Goal: Obtain resource: Obtain resource

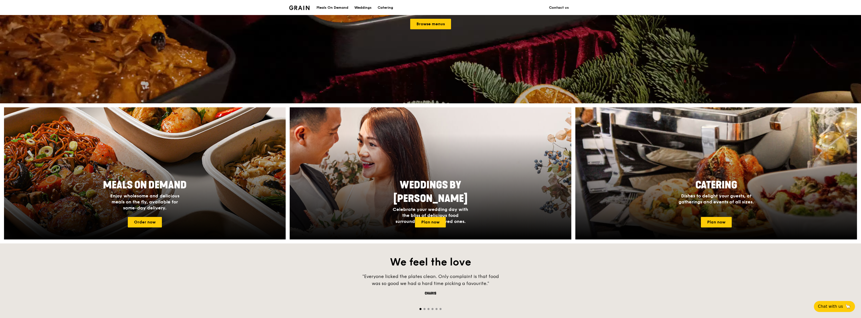
scroll to position [100, 0]
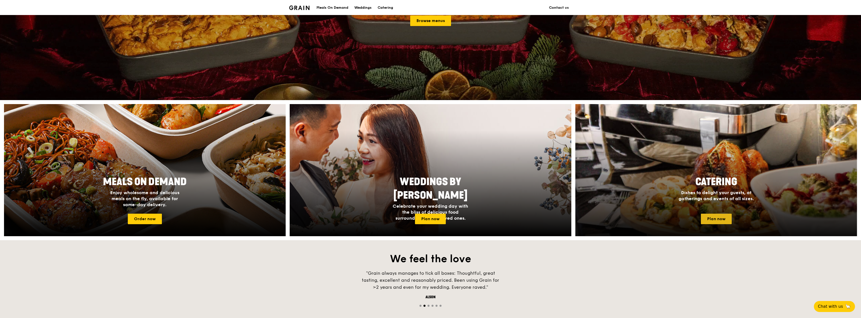
click at [707, 218] on link "Plan now" at bounding box center [716, 219] width 31 height 11
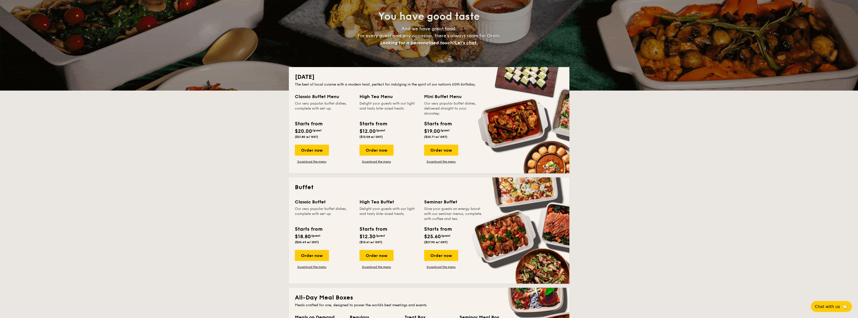
scroll to position [50, 0]
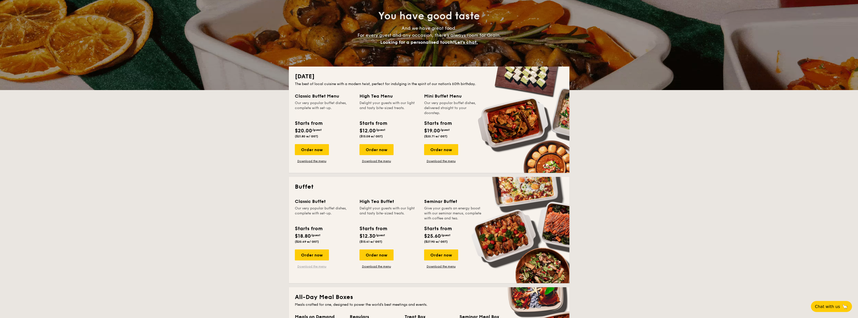
click at [312, 266] on link "Download the menu" at bounding box center [312, 267] width 34 height 4
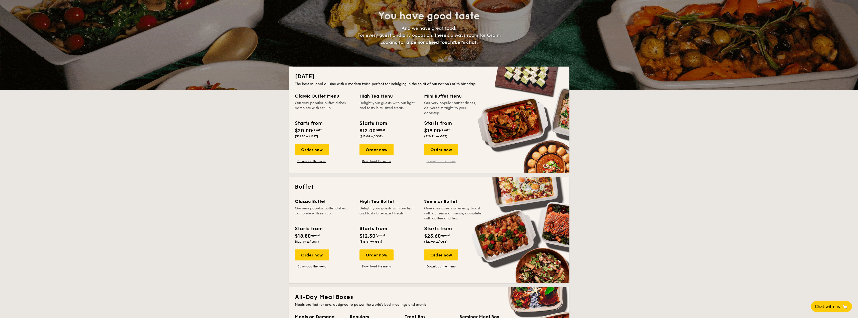
click at [438, 163] on link "Download the menu" at bounding box center [441, 161] width 34 height 4
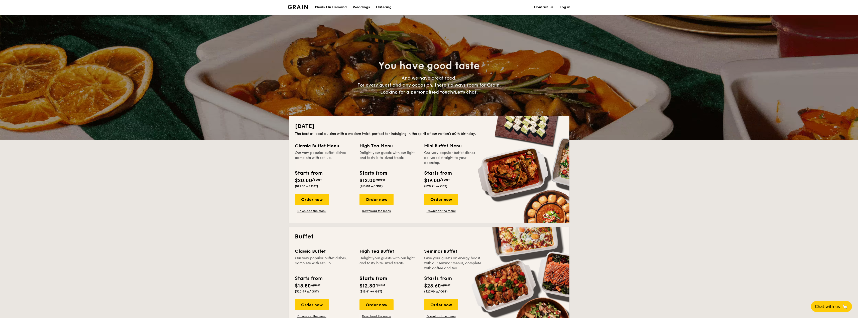
scroll to position [0, 0]
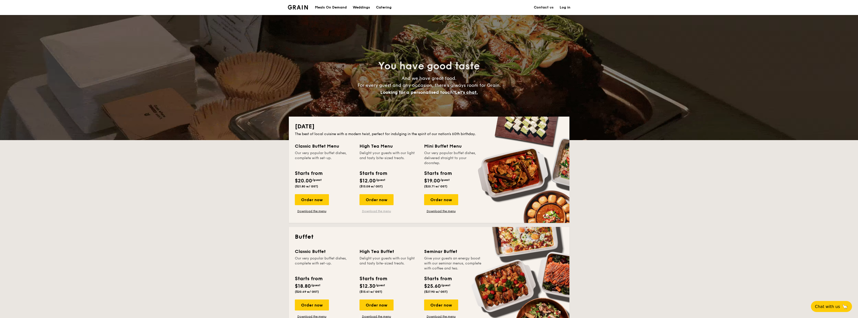
click at [381, 210] on link "Download the menu" at bounding box center [377, 211] width 34 height 4
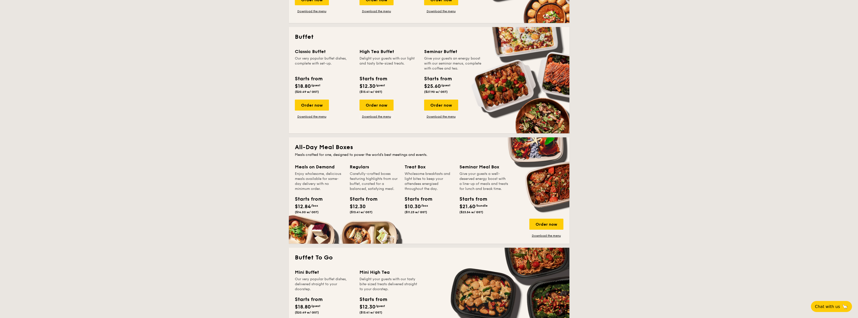
scroll to position [200, 0]
click at [540, 235] on link "Download the menu" at bounding box center [546, 236] width 34 height 4
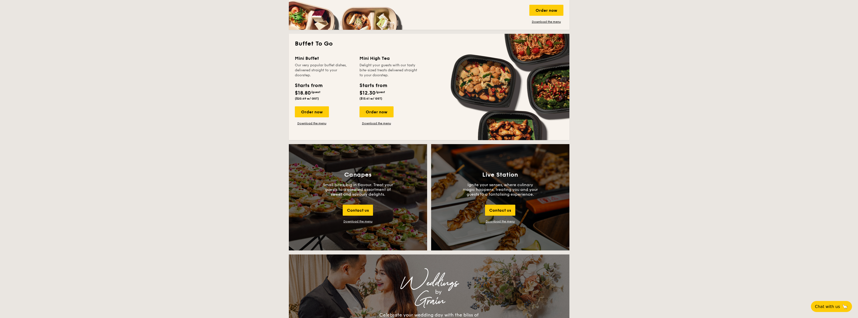
scroll to position [351, 0]
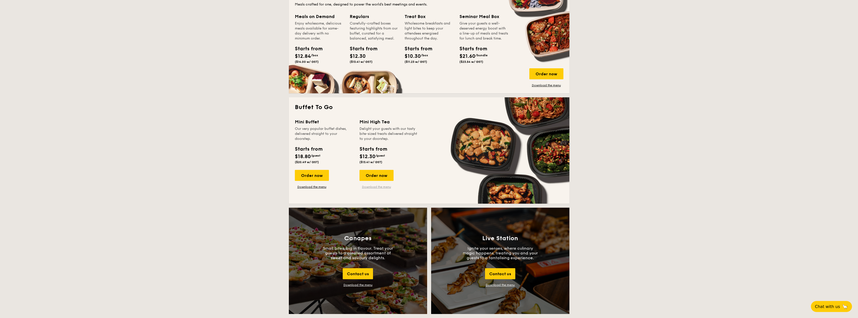
click at [376, 187] on link "Download the menu" at bounding box center [377, 187] width 34 height 4
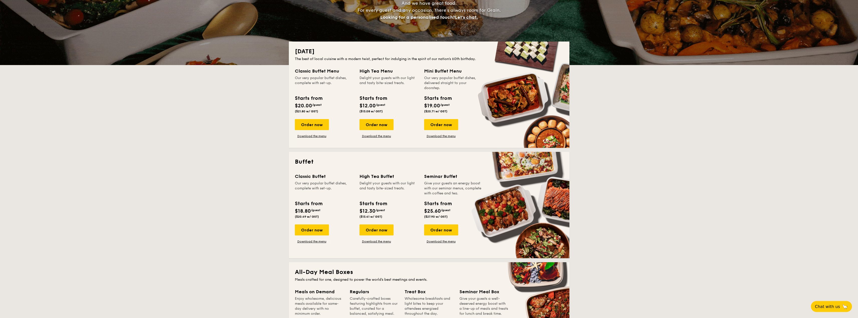
scroll to position [100, 0]
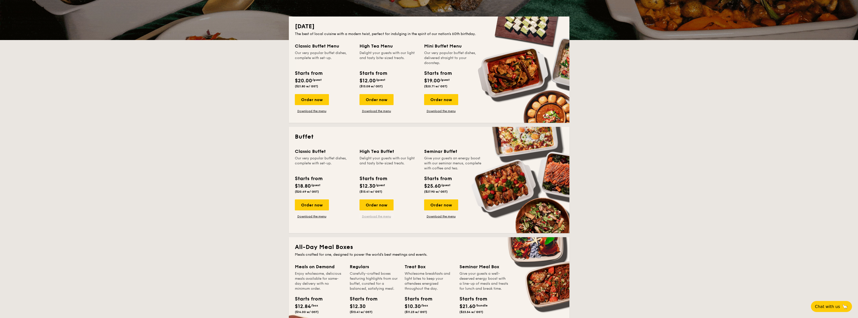
click at [374, 215] on link "Download the menu" at bounding box center [377, 217] width 34 height 4
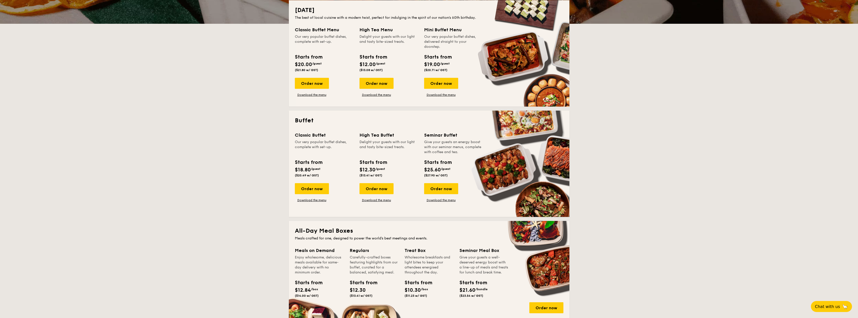
scroll to position [125, 0]
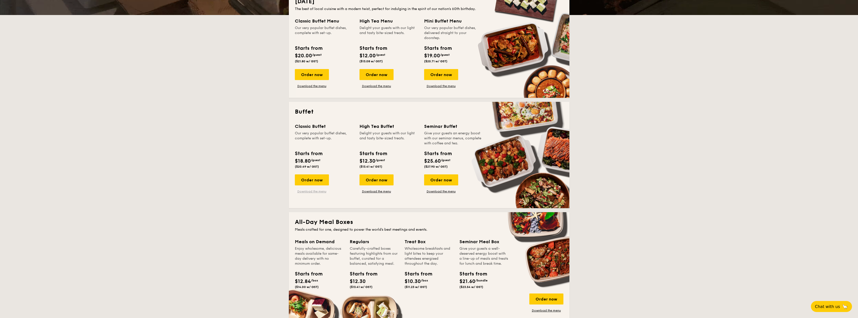
click at [303, 191] on link "Download the menu" at bounding box center [312, 192] width 34 height 4
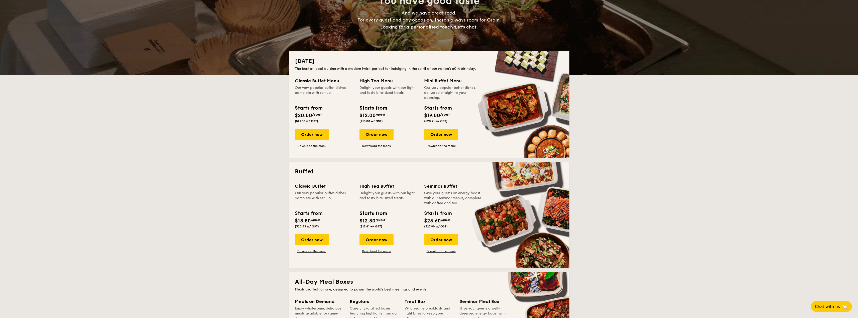
scroll to position [75, 0]
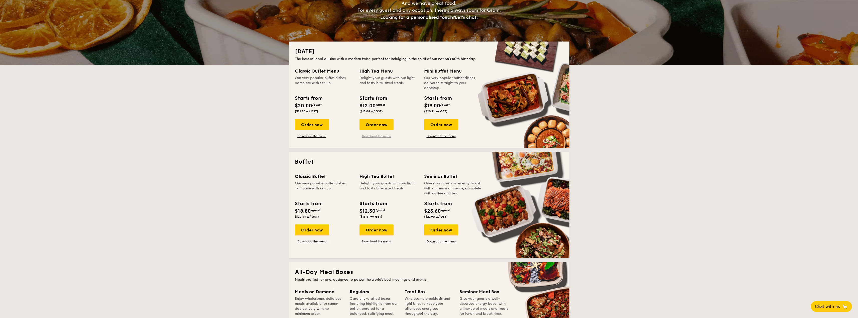
click at [374, 137] on link "Download the menu" at bounding box center [377, 136] width 34 height 4
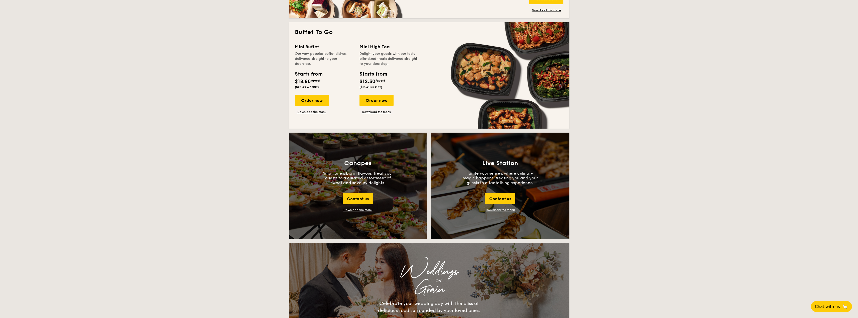
scroll to position [401, 0]
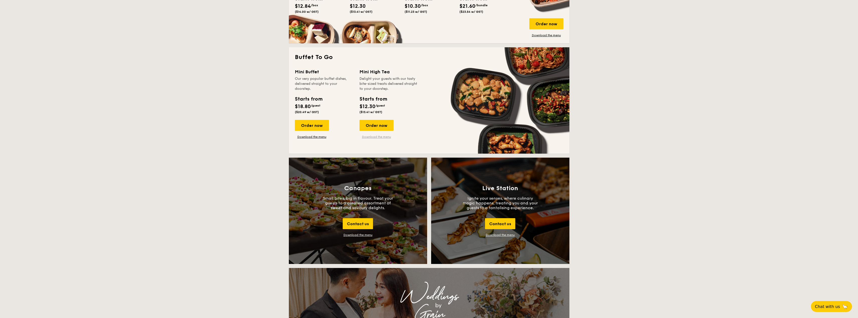
click at [376, 139] on link "Download the menu" at bounding box center [377, 137] width 34 height 4
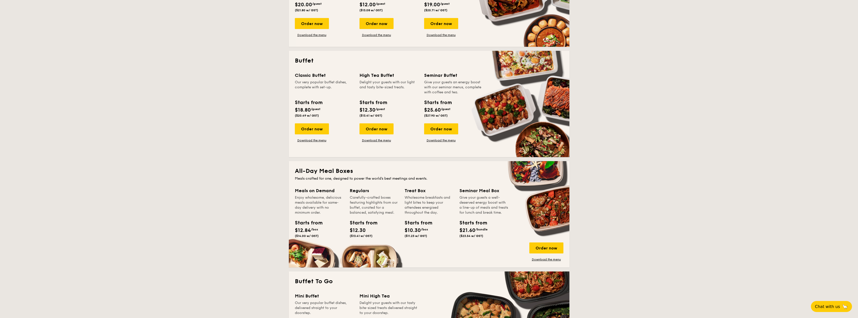
scroll to position [175, 0]
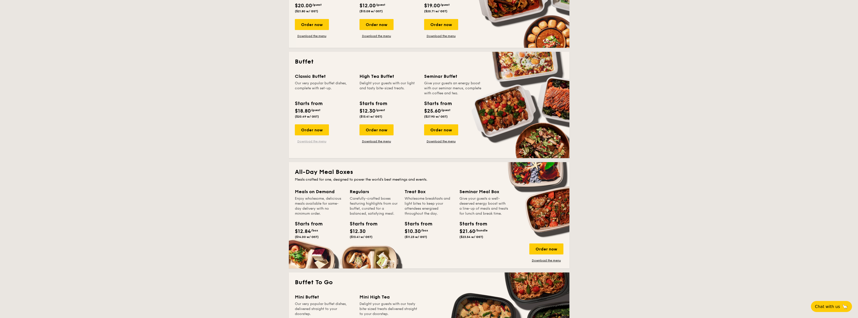
click at [320, 141] on link "Download the menu" at bounding box center [312, 142] width 34 height 4
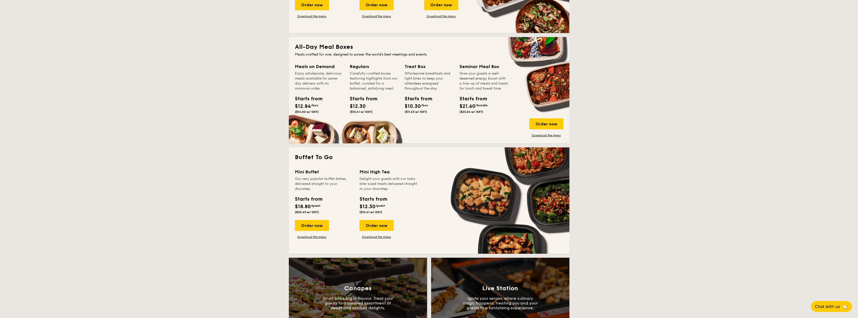
scroll to position [326, 0]
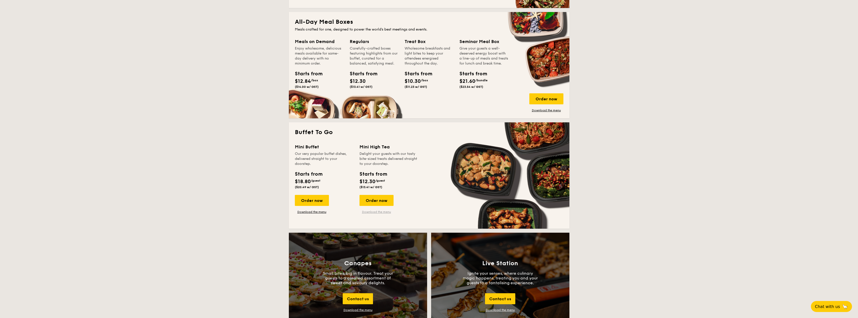
click at [375, 211] on link "Download the menu" at bounding box center [377, 212] width 34 height 4
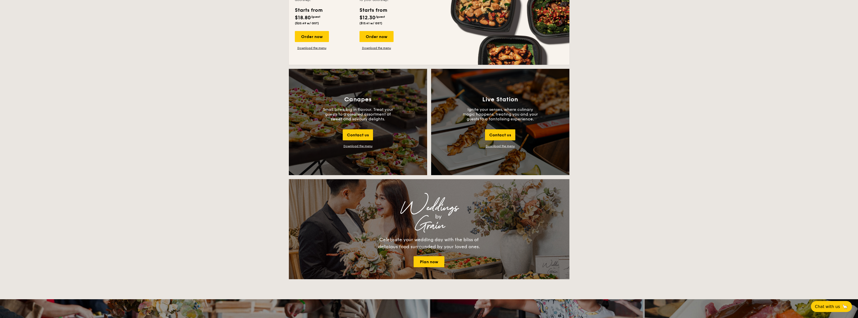
scroll to position [501, 0]
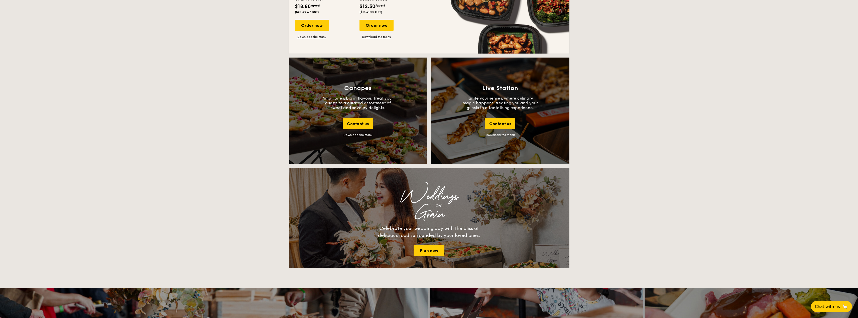
click at [364, 136] on div "Download the menu" at bounding box center [358, 135] width 29 height 4
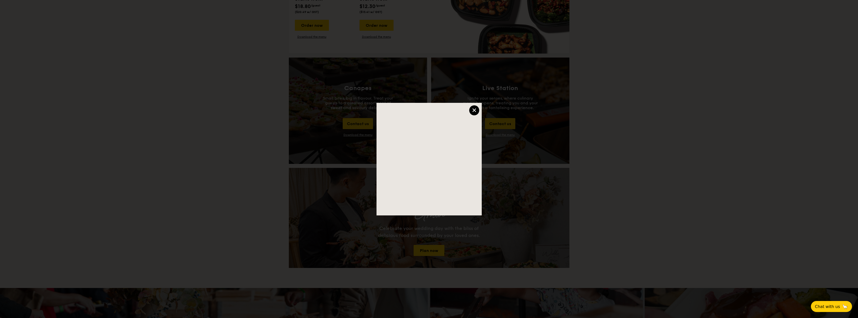
click at [472, 110] on div "×" at bounding box center [474, 110] width 10 height 10
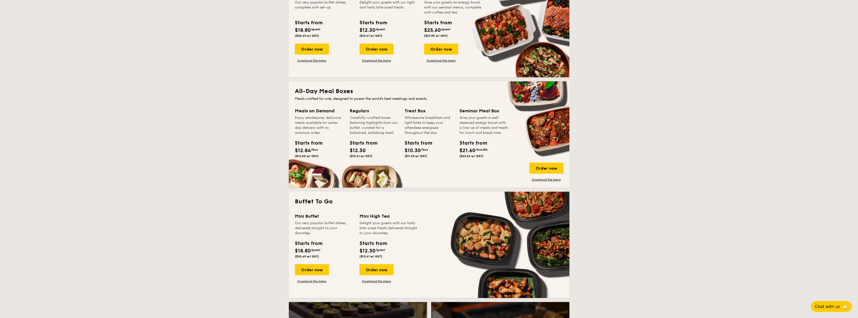
scroll to position [251, 0]
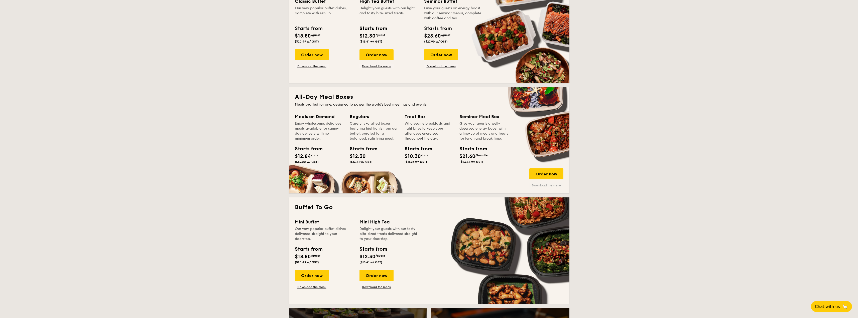
click at [546, 186] on link "Download the menu" at bounding box center [546, 186] width 34 height 4
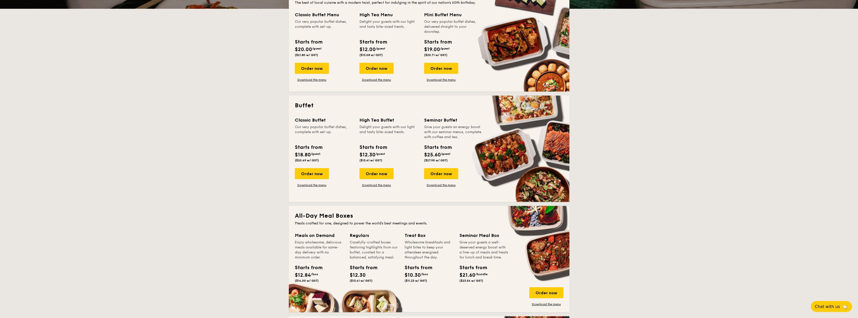
scroll to position [100, 0]
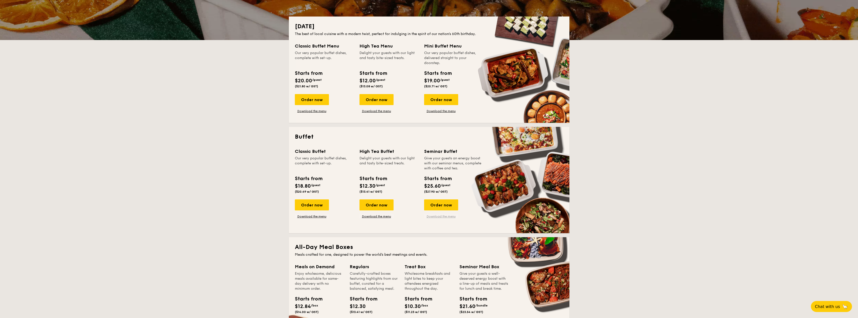
click at [437, 216] on link "Download the menu" at bounding box center [441, 217] width 34 height 4
click at [377, 217] on link "Download the menu" at bounding box center [377, 217] width 34 height 4
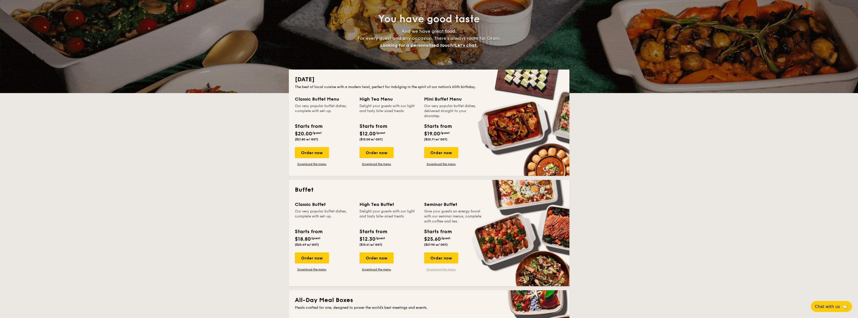
scroll to position [50, 0]
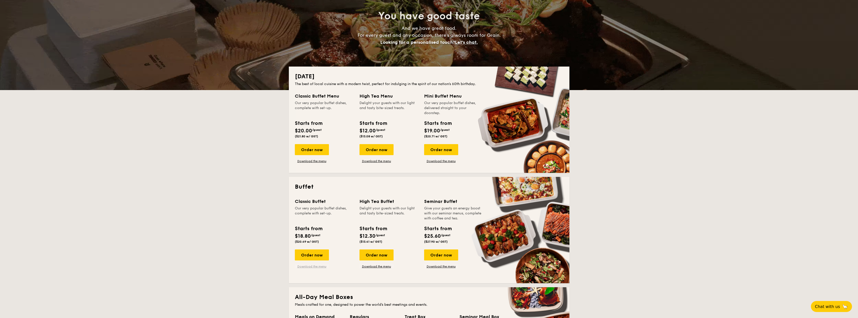
click at [318, 267] on link "Download the menu" at bounding box center [312, 267] width 34 height 4
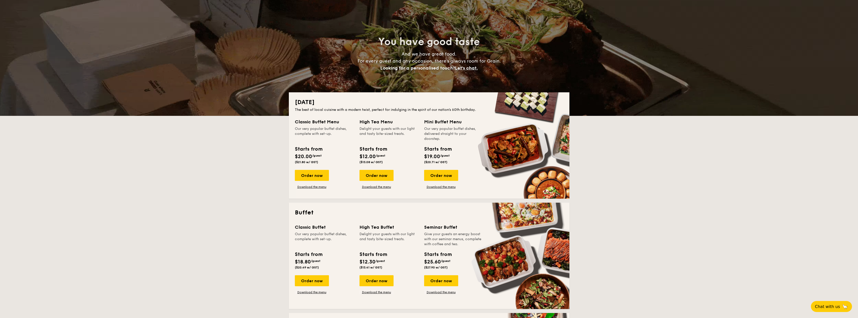
scroll to position [0, 0]
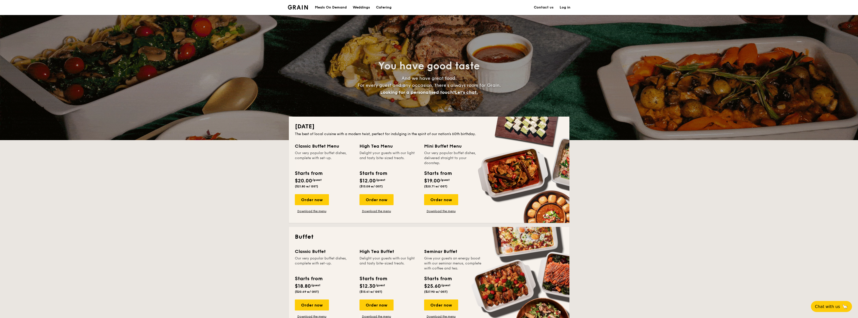
click at [294, 6] on img at bounding box center [298, 7] width 20 height 5
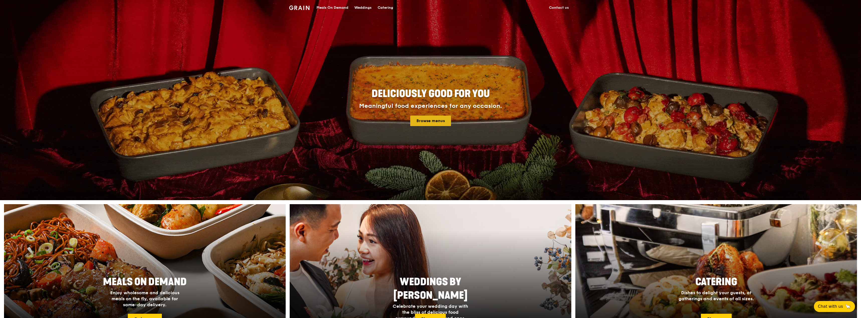
click at [429, 120] on link "Browse menus" at bounding box center [430, 121] width 41 height 11
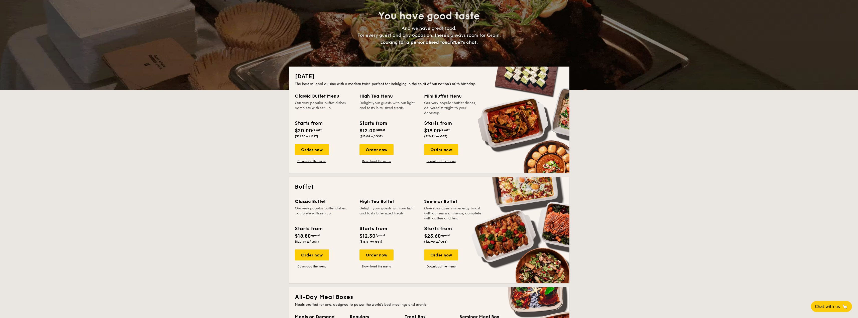
scroll to position [75, 0]
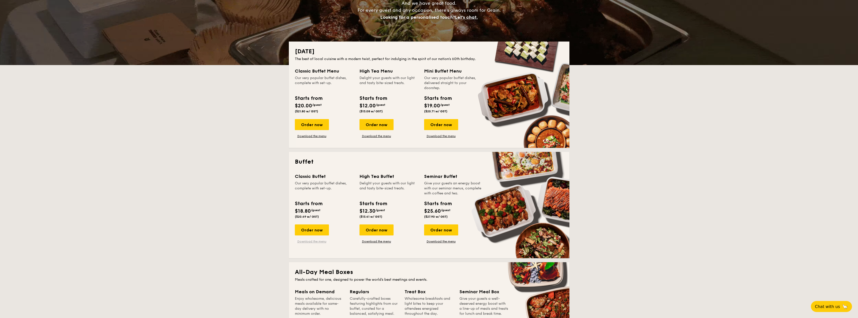
click at [312, 243] on link "Download the menu" at bounding box center [312, 242] width 34 height 4
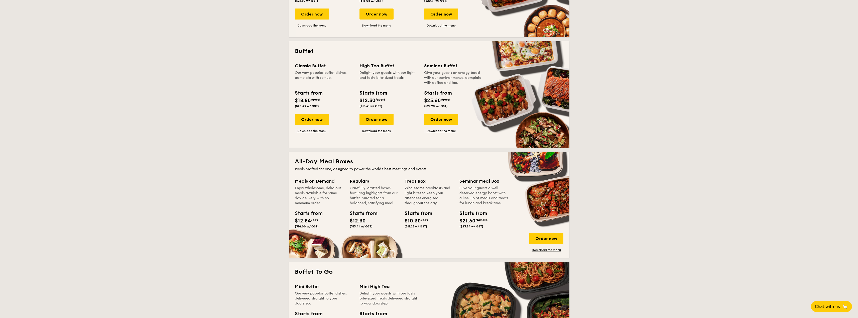
scroll to position [200, 0]
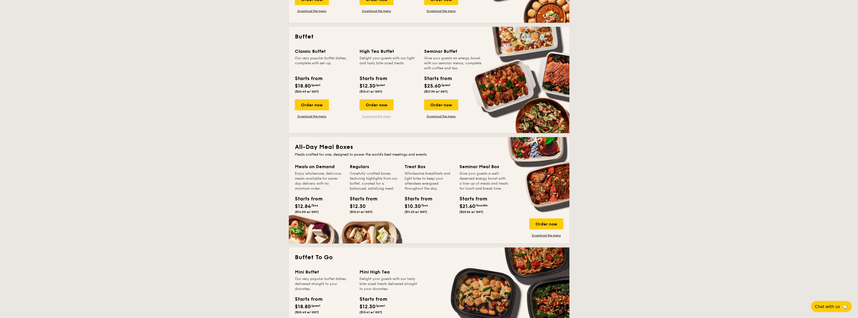
click at [372, 115] on link "Download the menu" at bounding box center [377, 117] width 34 height 4
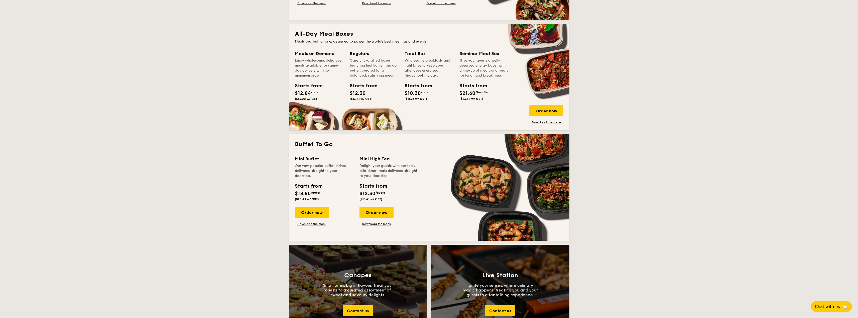
scroll to position [326, 0]
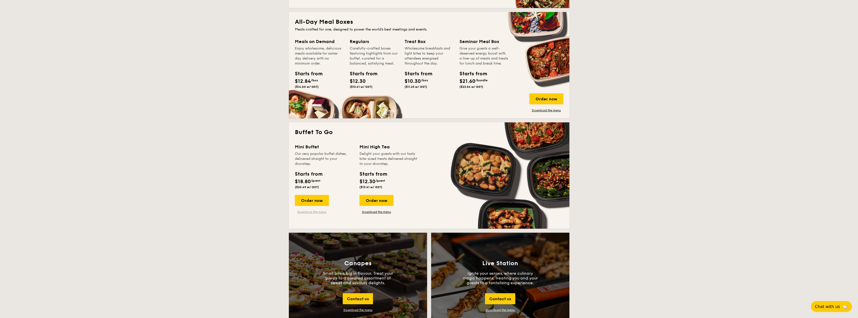
click at [308, 213] on link "Download the menu" at bounding box center [312, 212] width 34 height 4
click at [378, 214] on link "Download the menu" at bounding box center [377, 212] width 34 height 4
